Goal: Entertainment & Leisure: Browse casually

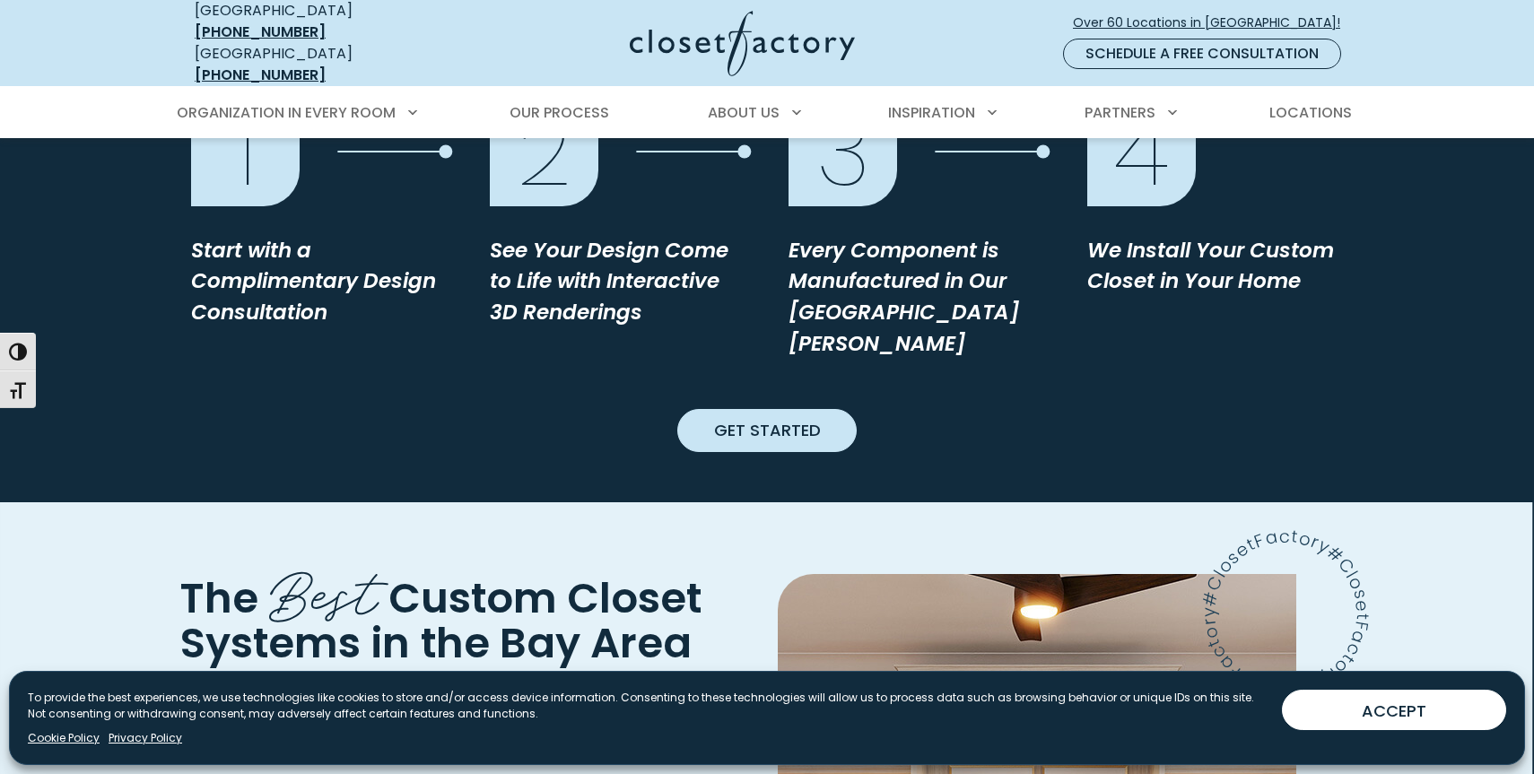
scroll to position [1882, 0]
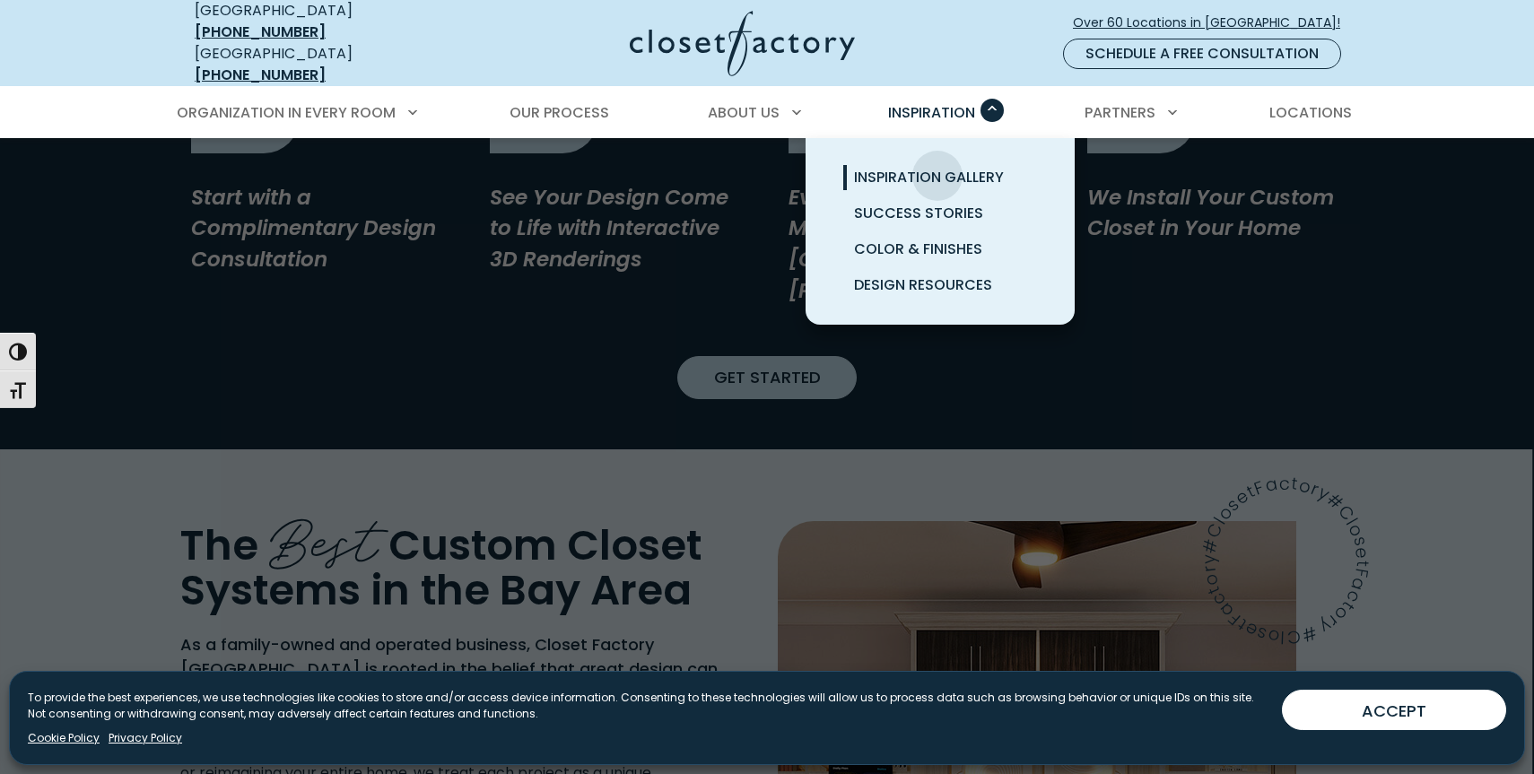
click at [938, 167] on span "Inspiration Gallery" at bounding box center [929, 177] width 150 height 21
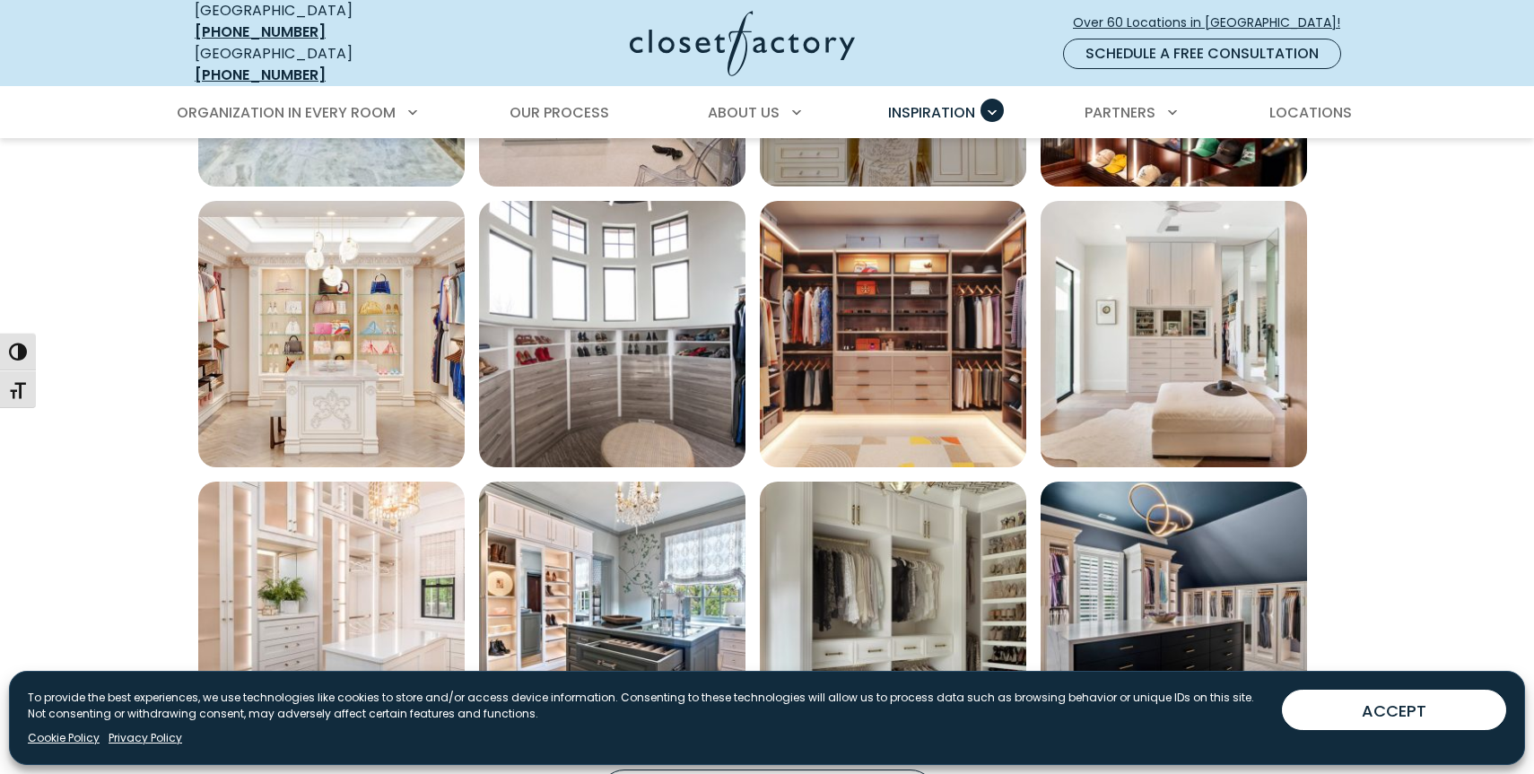
scroll to position [1140, 0]
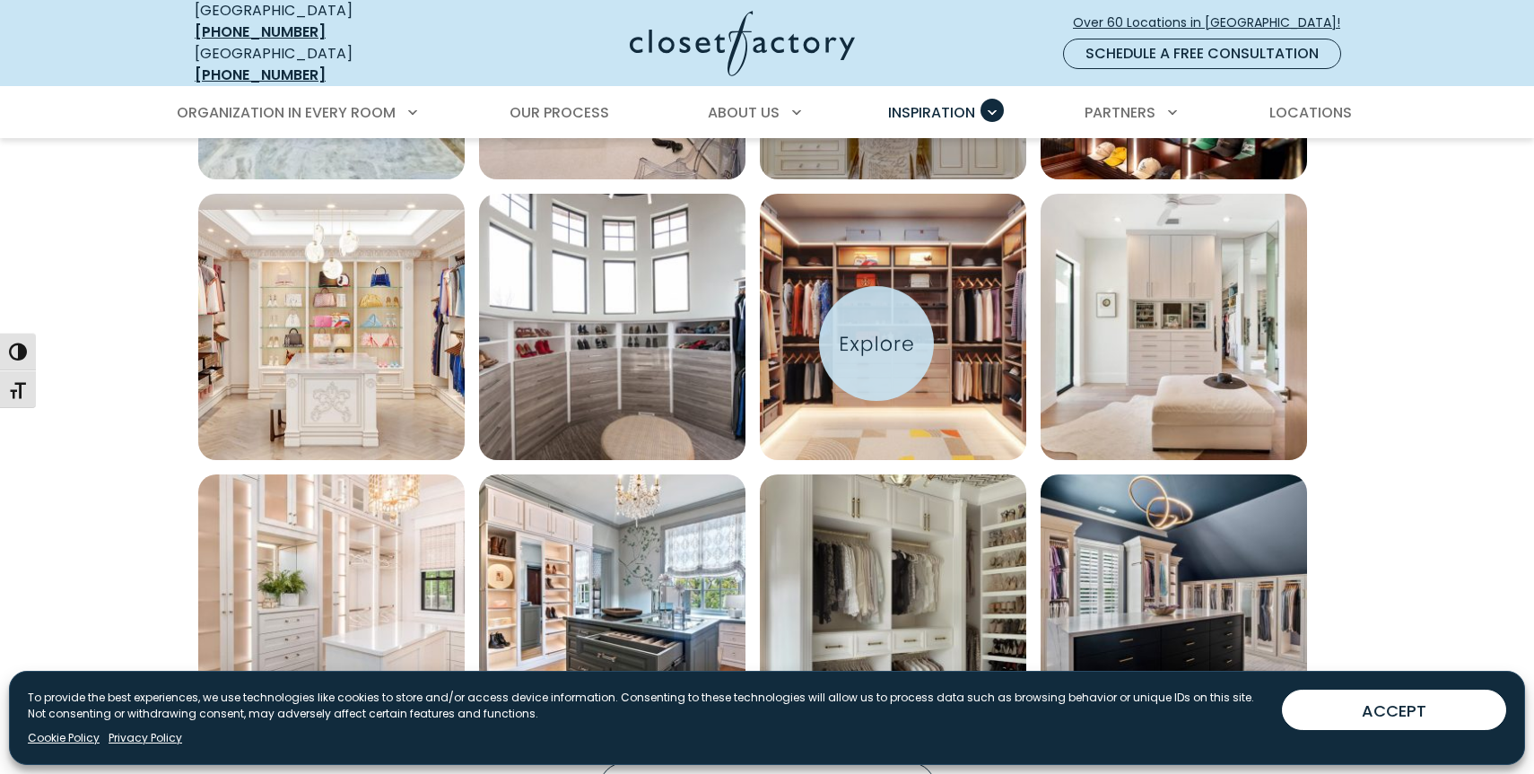
click at [877, 344] on img "Open inspiration gallery to preview enlarged image" at bounding box center [893, 327] width 266 height 266
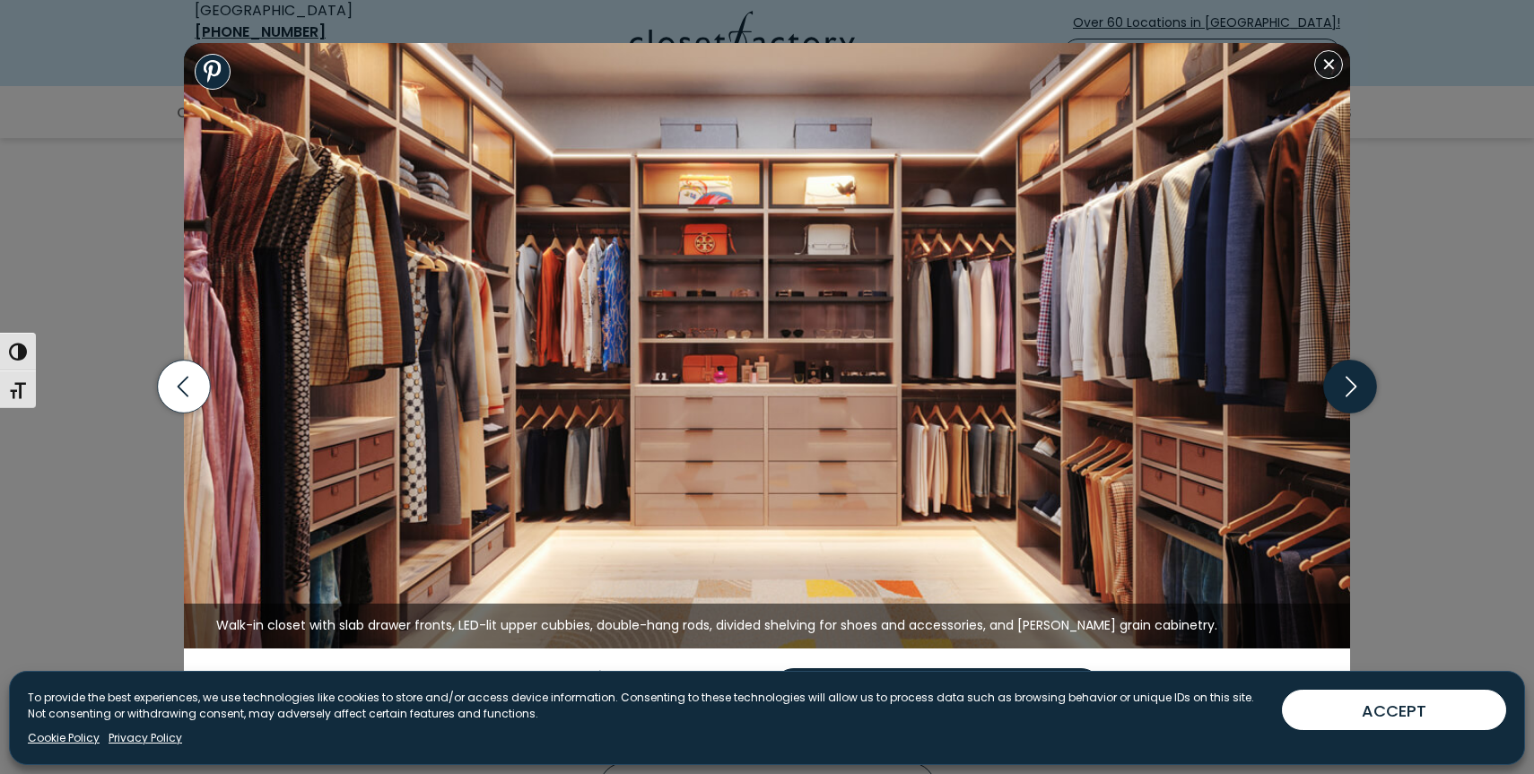
click at [1356, 383] on icon "button" at bounding box center [1350, 387] width 53 height 53
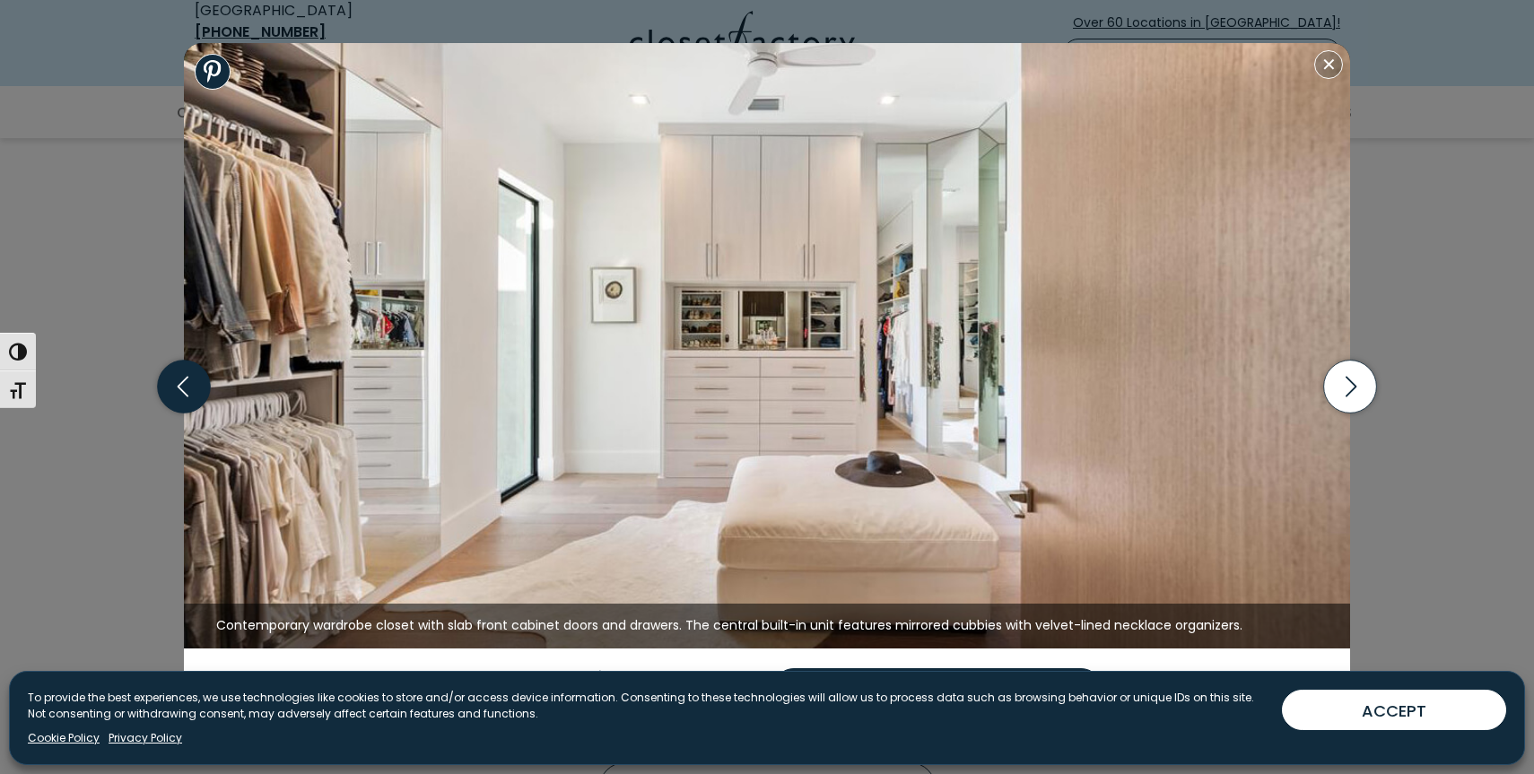
click at [197, 393] on icon "button" at bounding box center [184, 387] width 53 height 53
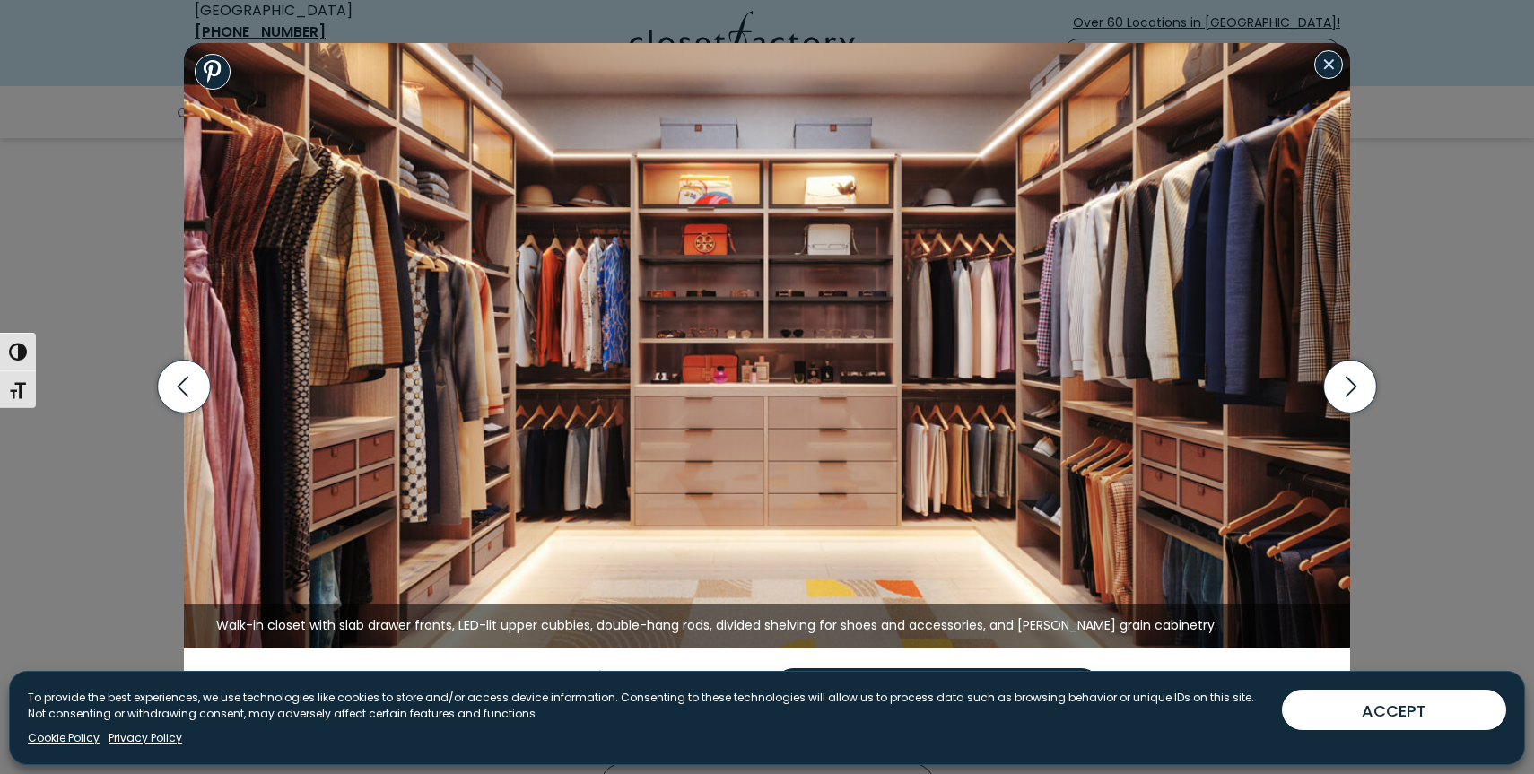
click at [1331, 61] on button "Close modal" at bounding box center [1328, 64] width 29 height 29
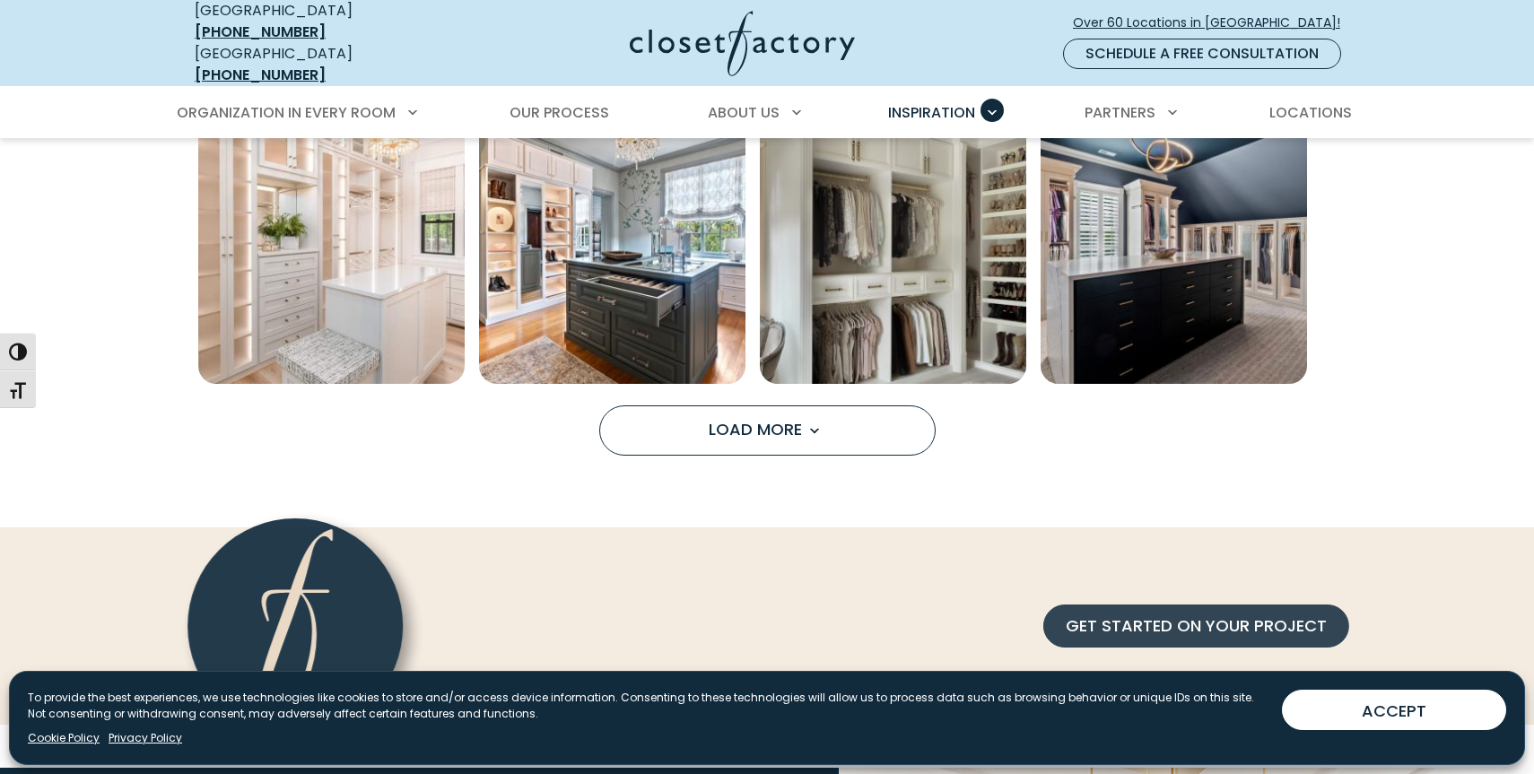
scroll to position [1501, 0]
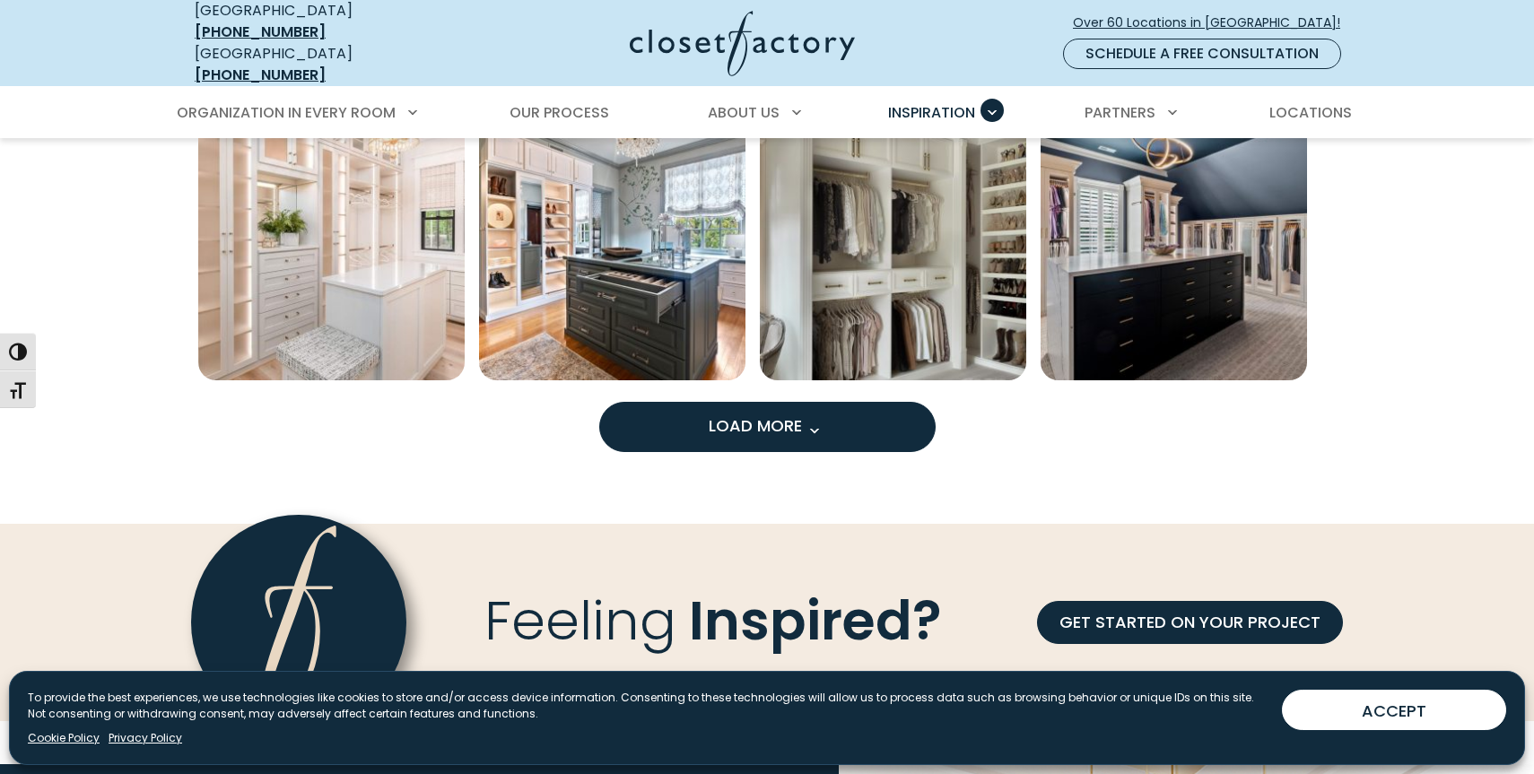
click at [827, 423] on button "Load More" at bounding box center [767, 427] width 336 height 50
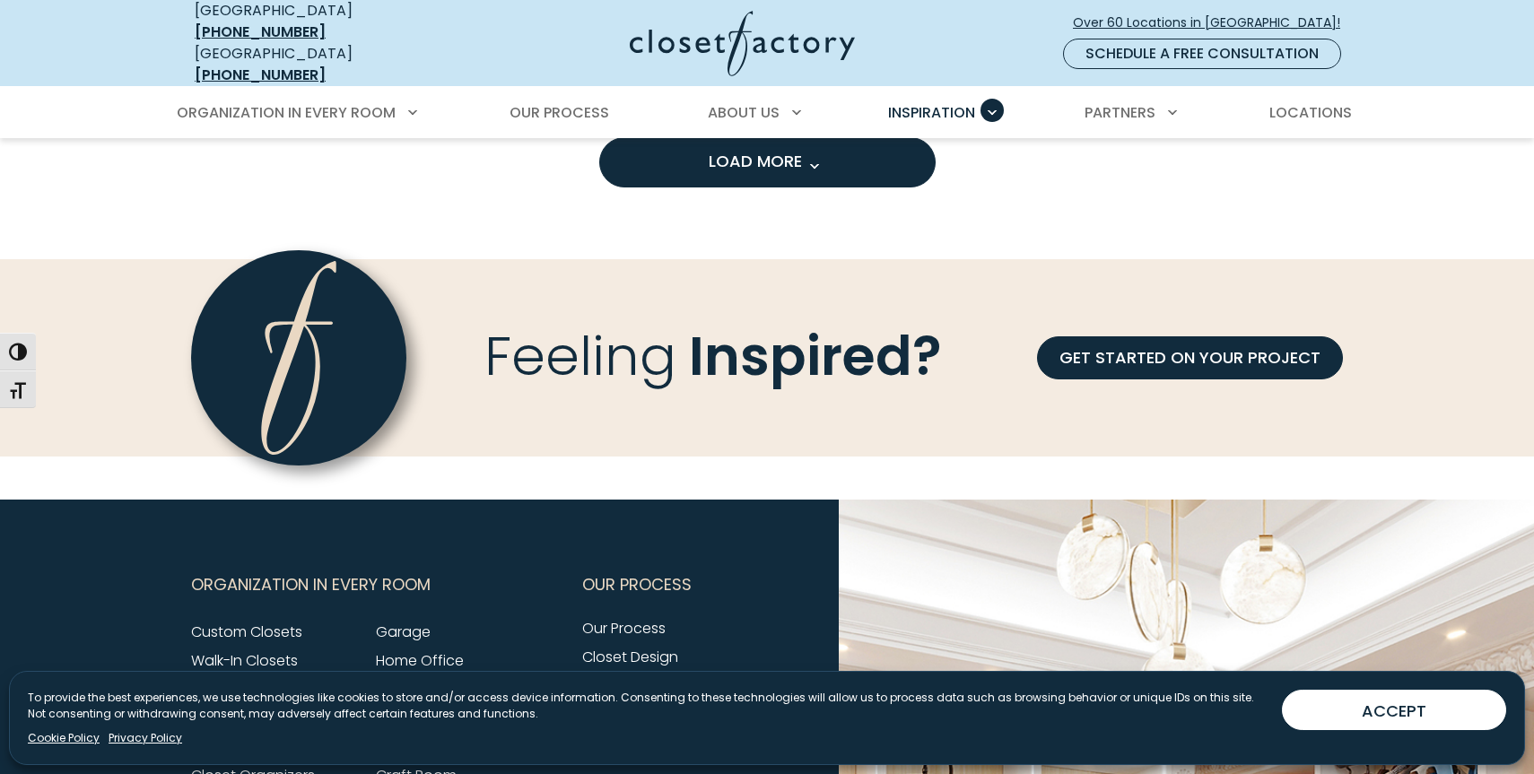
scroll to position [2909, 0]
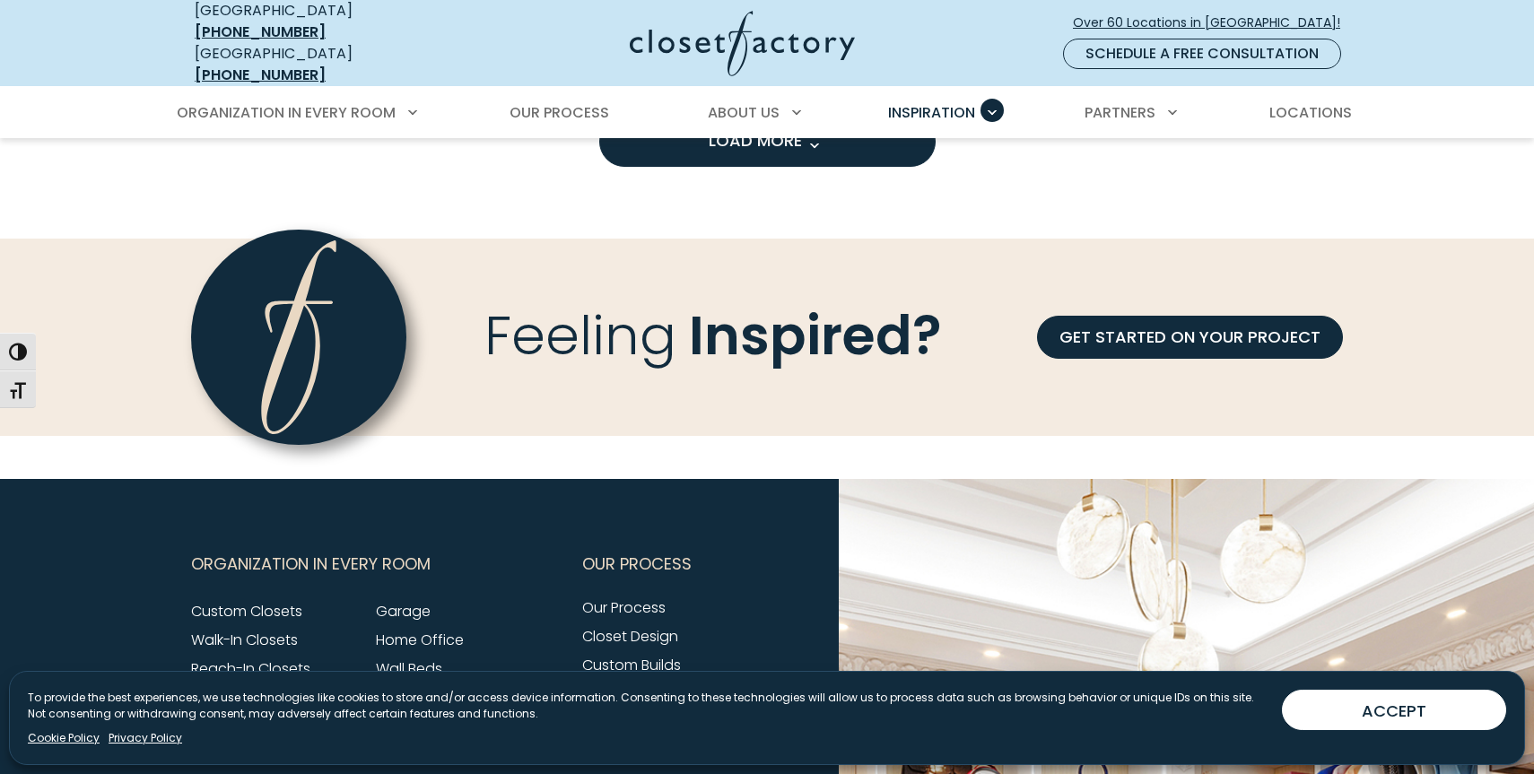
click at [809, 140] on span "Load more inspiration gallery images" at bounding box center [813, 145] width 23 height 23
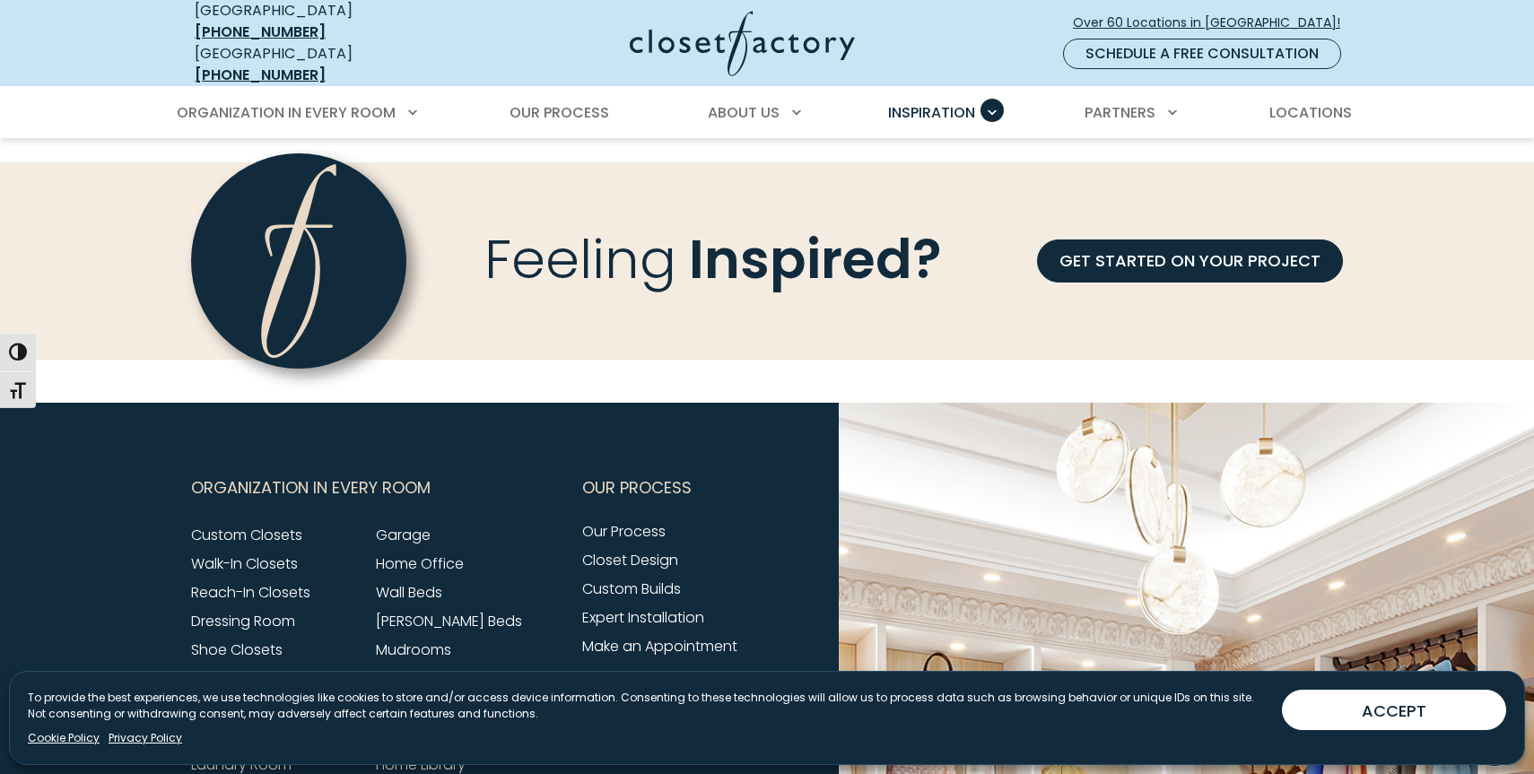
scroll to position [3894, 0]
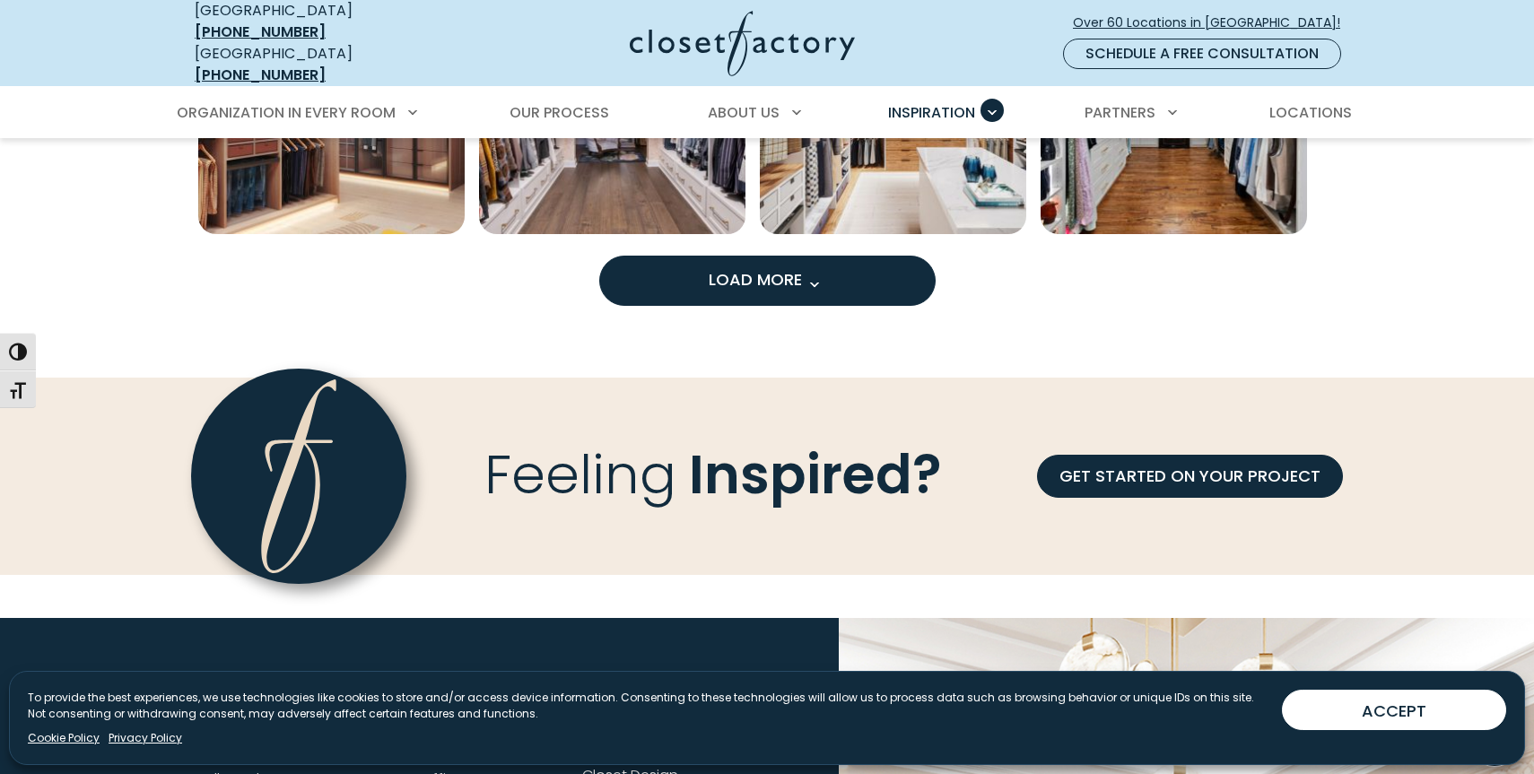
click at [852, 274] on button "Load More" at bounding box center [767, 281] width 336 height 50
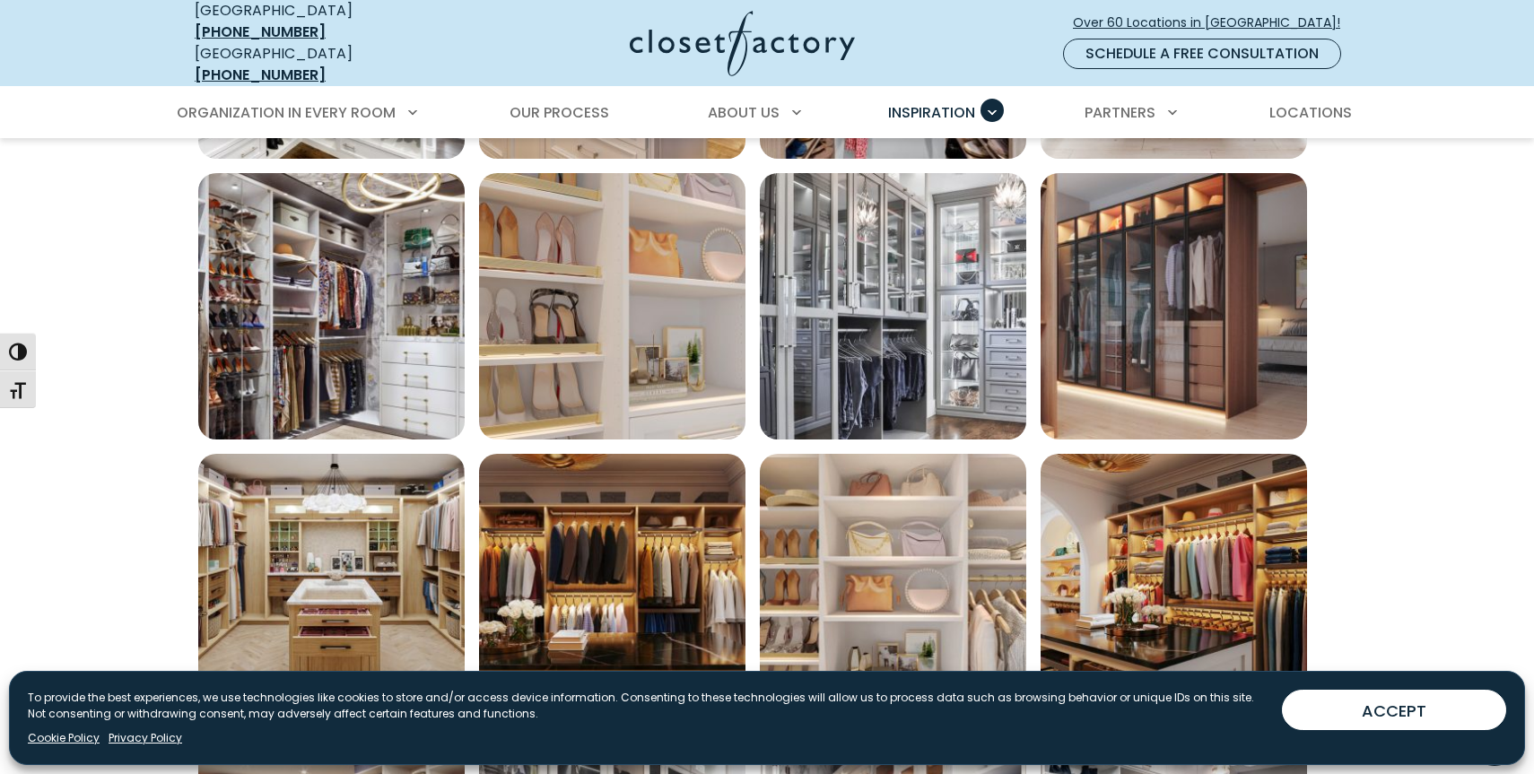
scroll to position [4245, 0]
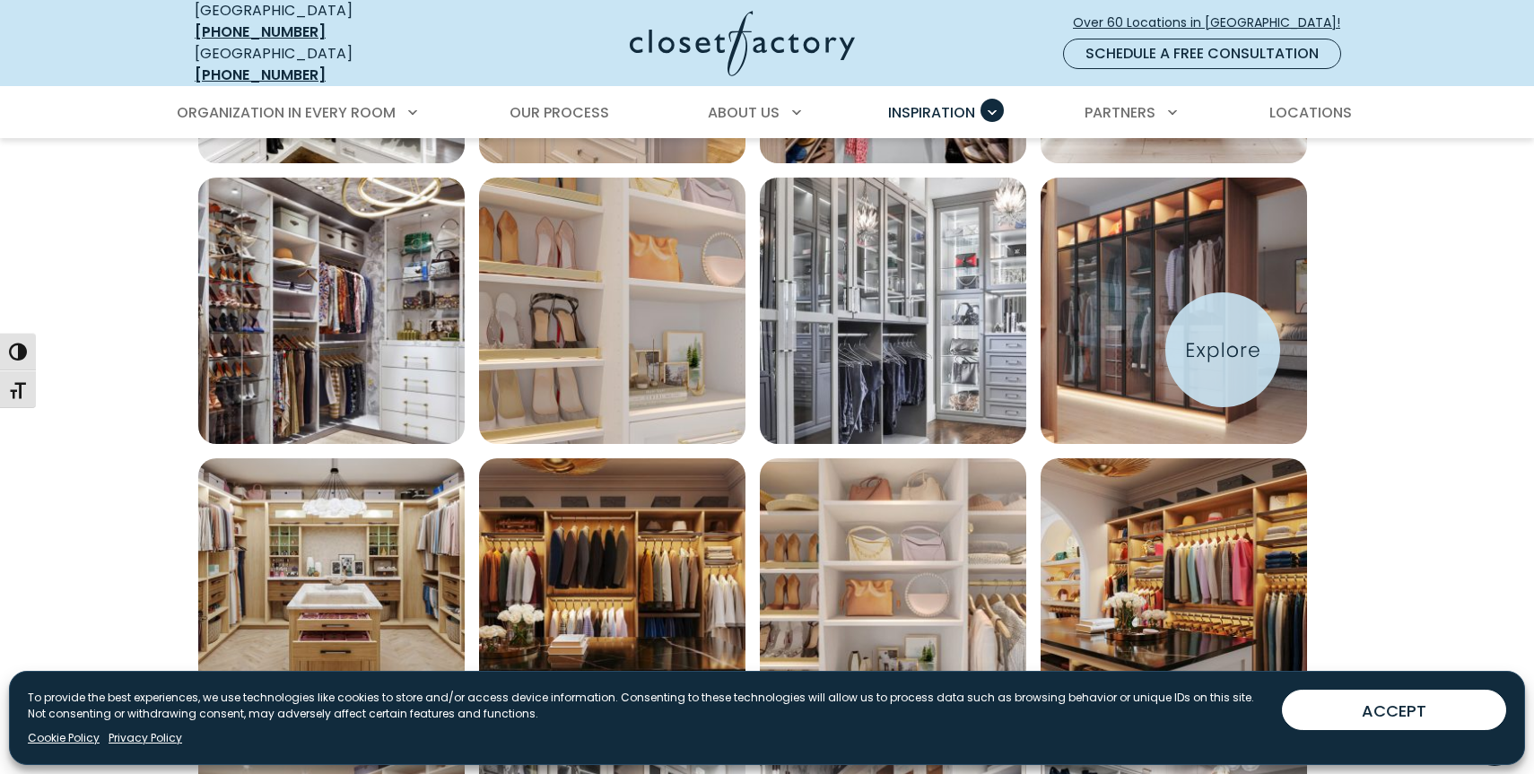
click at [1223, 350] on img "Open inspiration gallery to preview enlarged image" at bounding box center [1174, 311] width 266 height 266
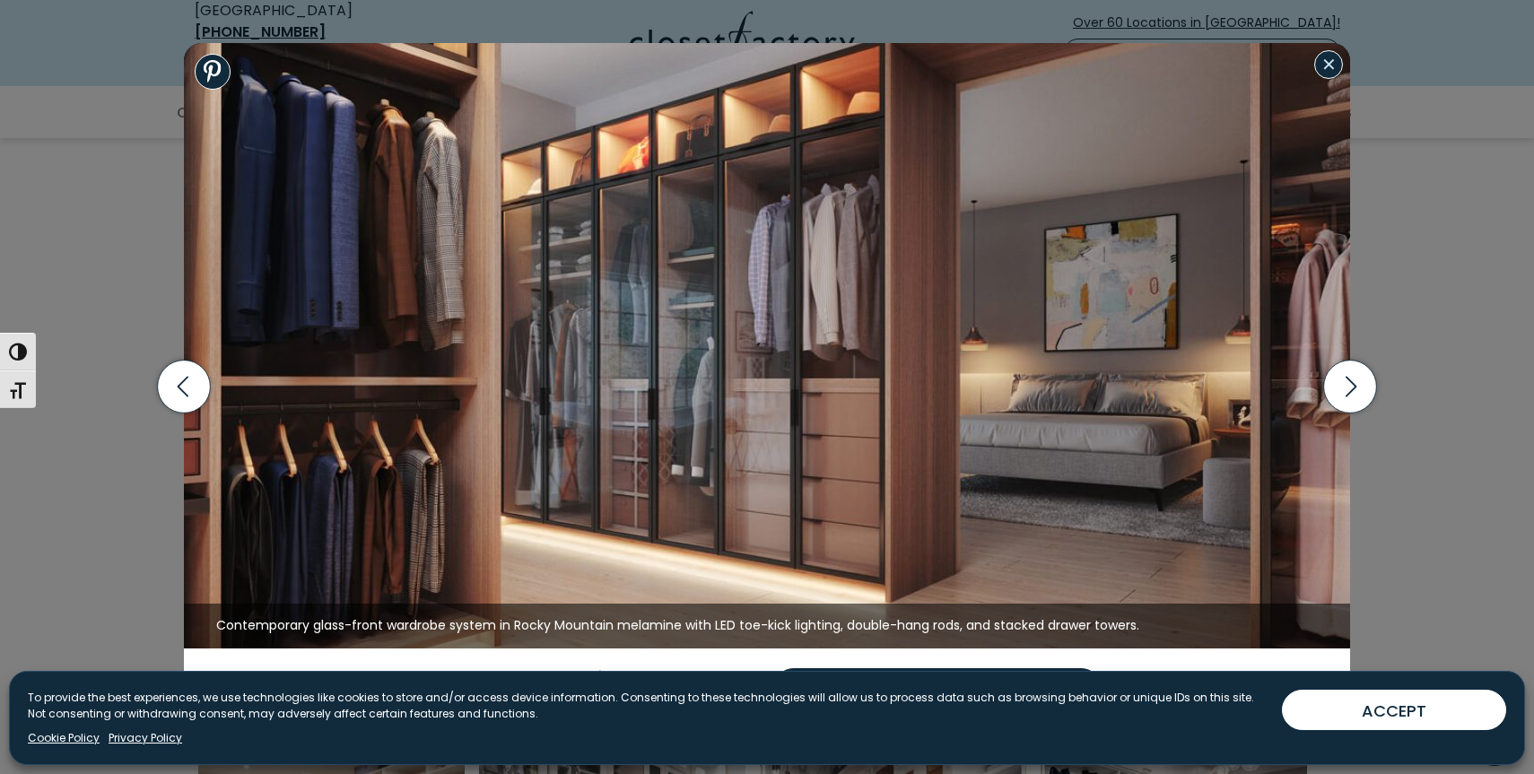
click at [1333, 62] on button "Close modal" at bounding box center [1328, 64] width 29 height 29
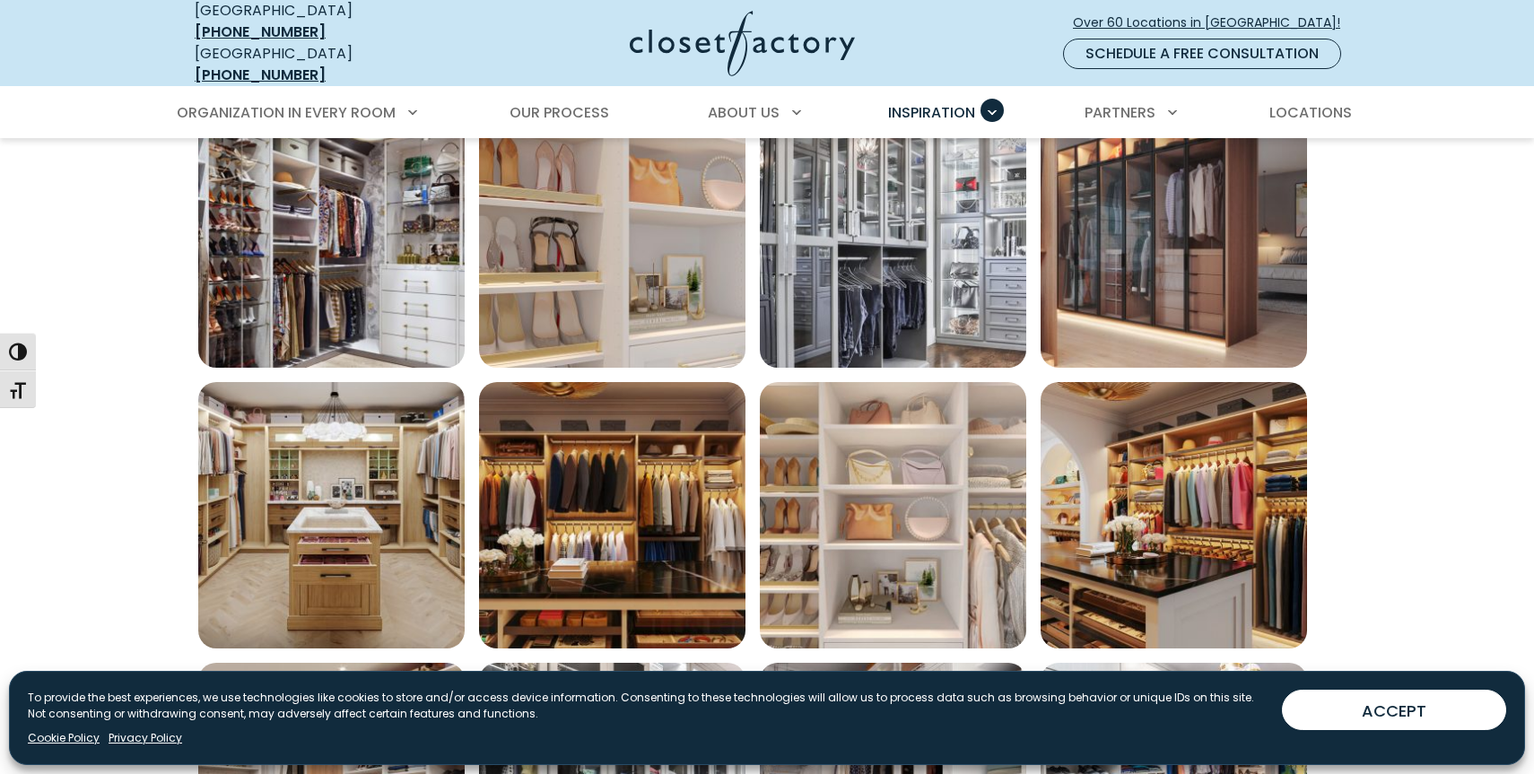
scroll to position [4324, 0]
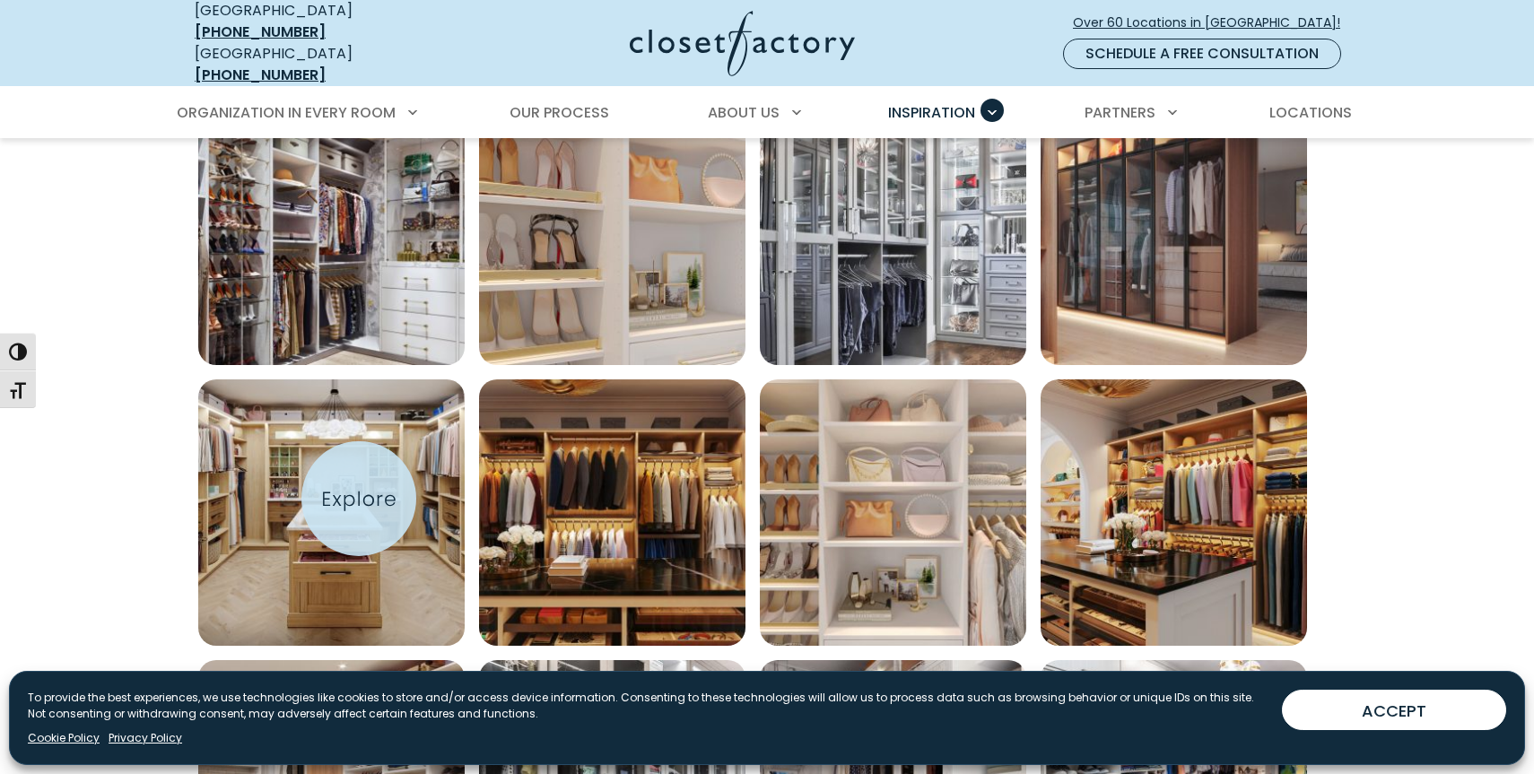
click at [359, 499] on img "Open inspiration gallery to preview enlarged image" at bounding box center [331, 512] width 266 height 266
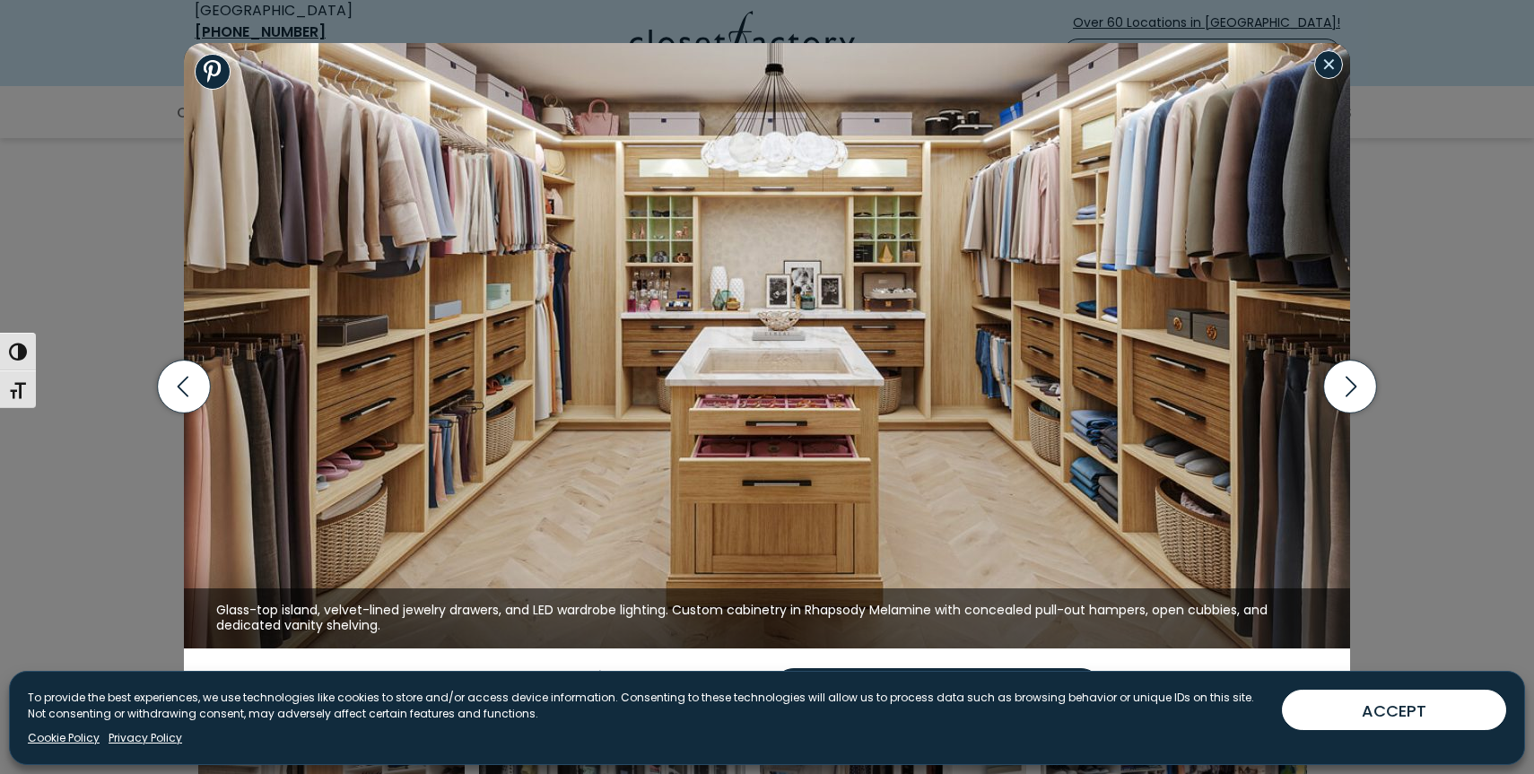
click at [1330, 64] on button "Close modal" at bounding box center [1328, 64] width 29 height 29
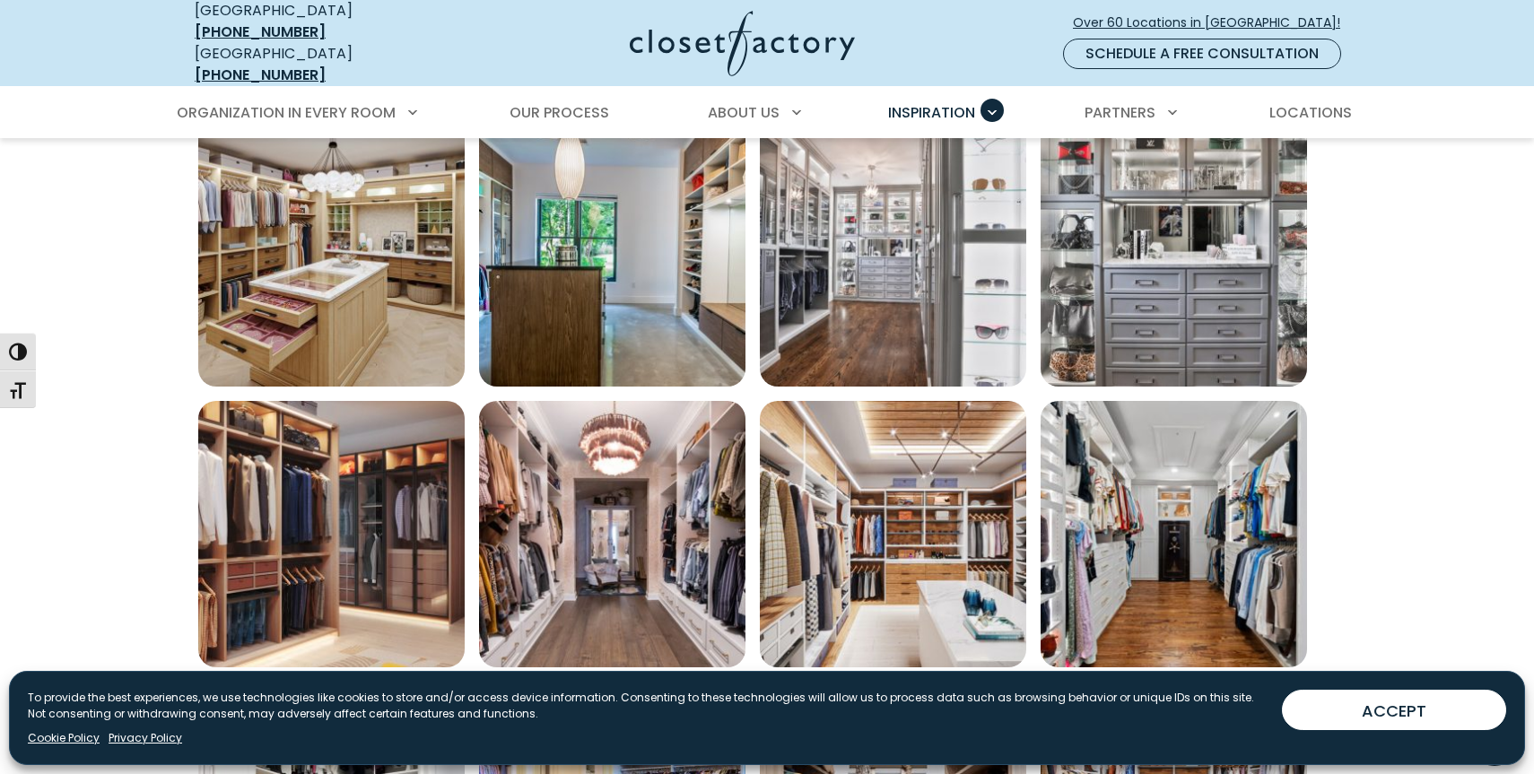
scroll to position [3458, 0]
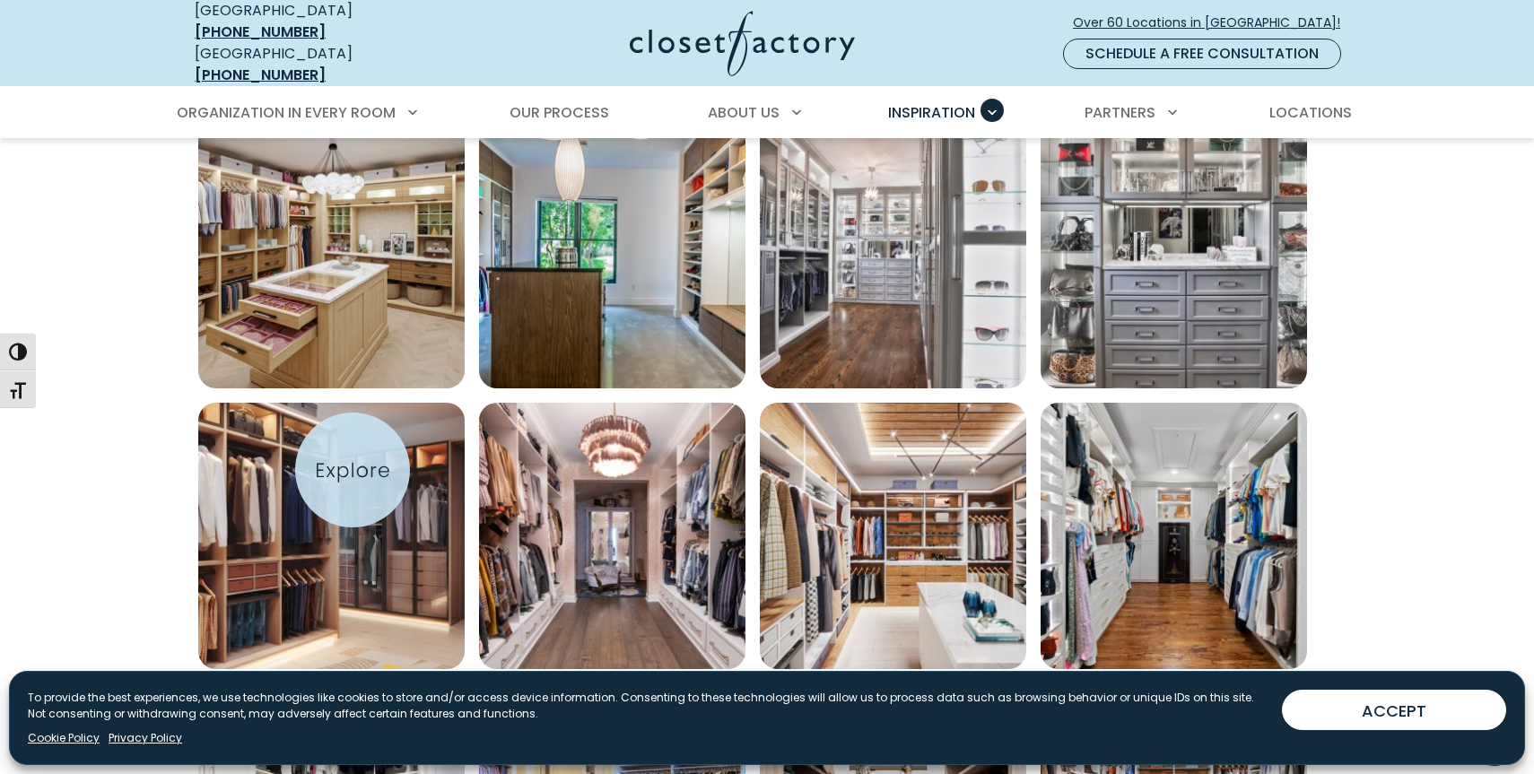
click at [353, 470] on img "Open inspiration gallery to preview enlarged image" at bounding box center [331, 536] width 266 height 266
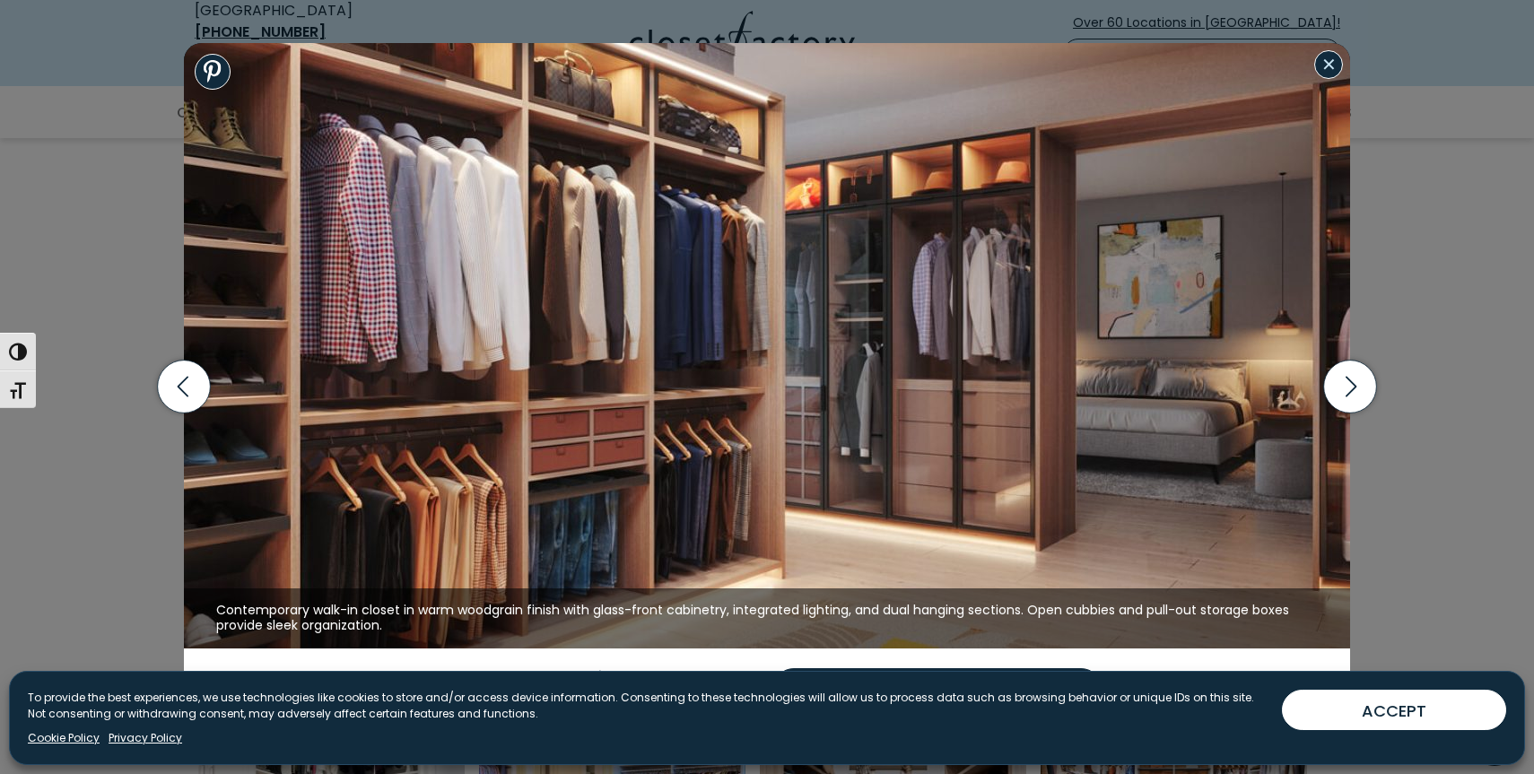
click at [1340, 63] on button "Close modal" at bounding box center [1328, 64] width 29 height 29
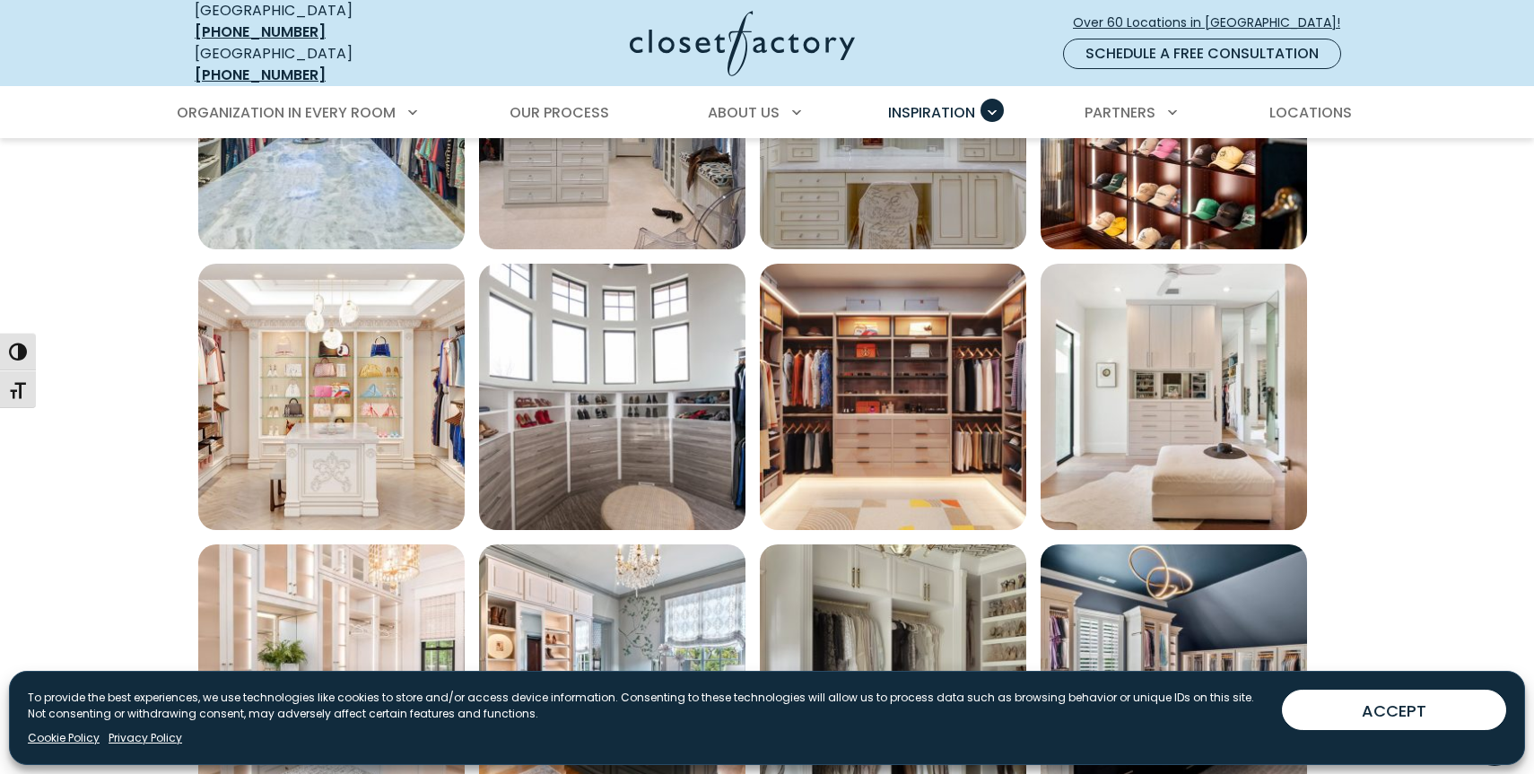
scroll to position [1064, 0]
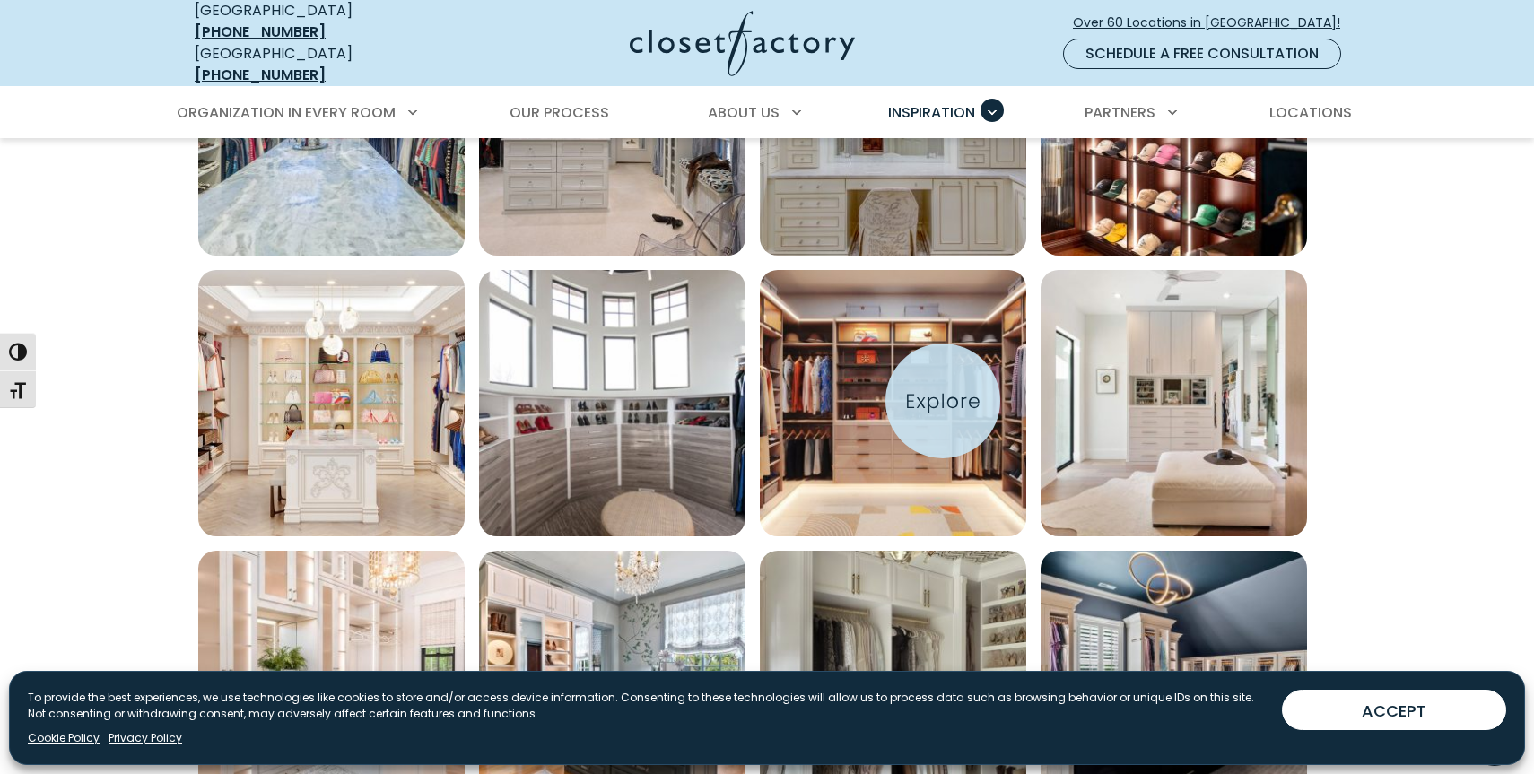
click at [943, 401] on img "Open inspiration gallery to preview enlarged image" at bounding box center [893, 403] width 266 height 266
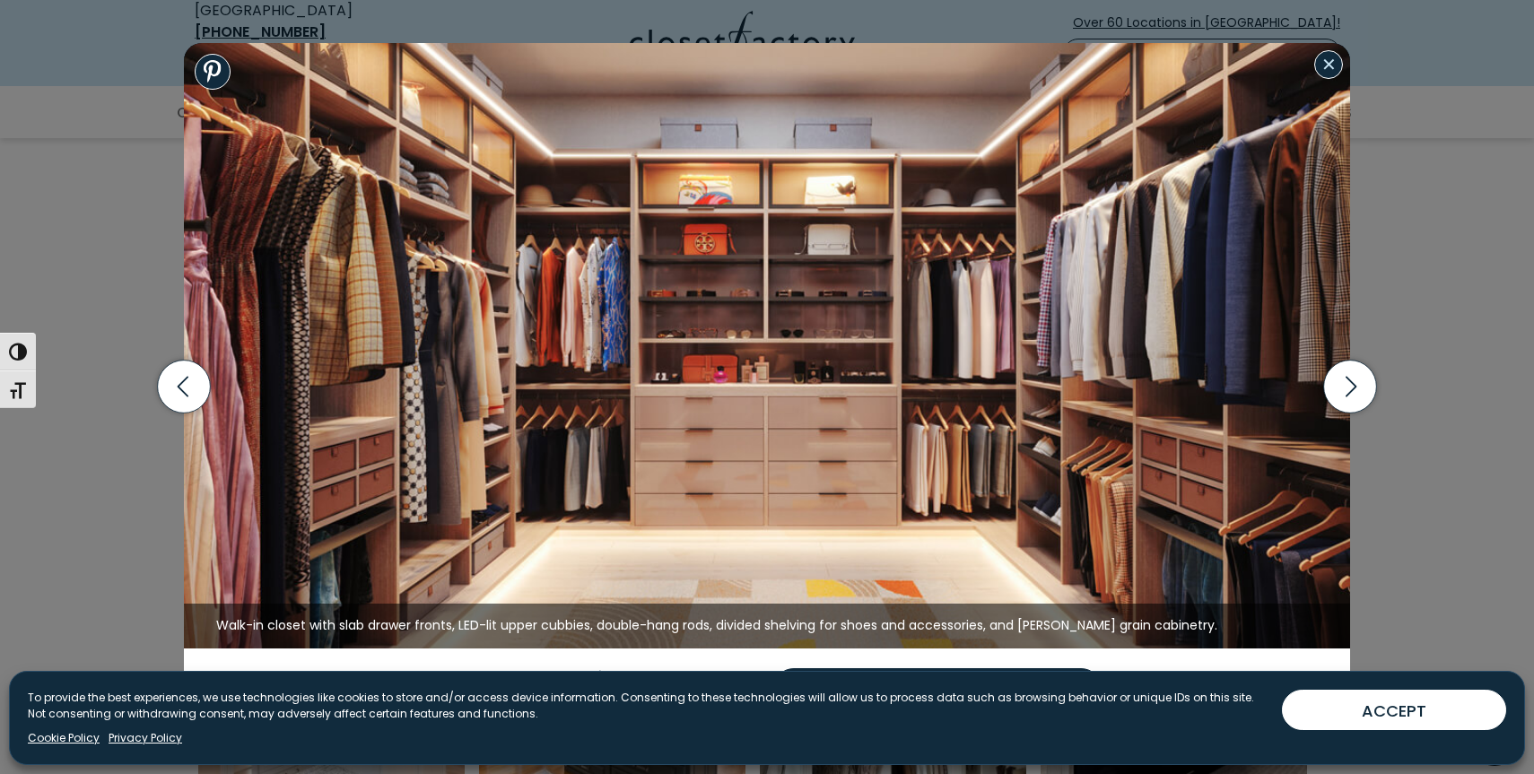
click at [1323, 74] on button "Close modal" at bounding box center [1328, 64] width 29 height 29
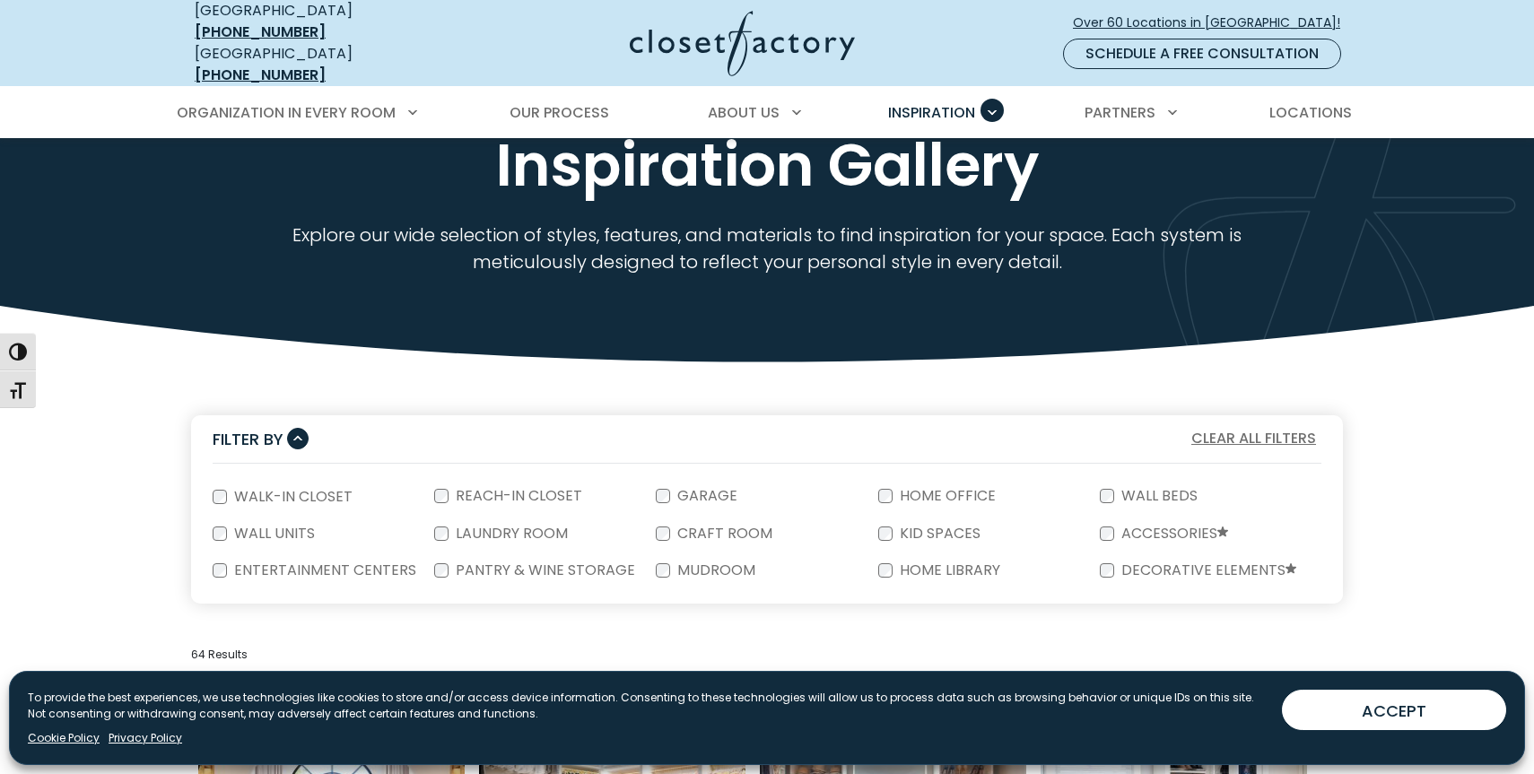
scroll to position [26, 0]
